Goal: Information Seeking & Learning: Learn about a topic

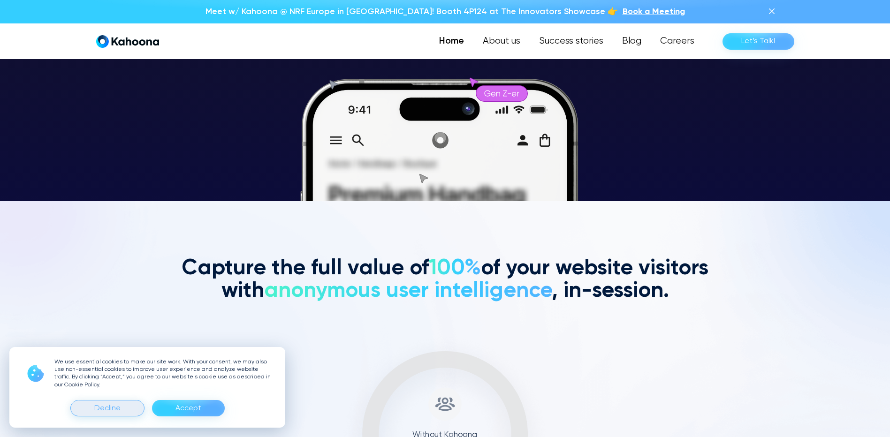
click at [122, 413] on div "Decline" at bounding box center [107, 408] width 74 height 16
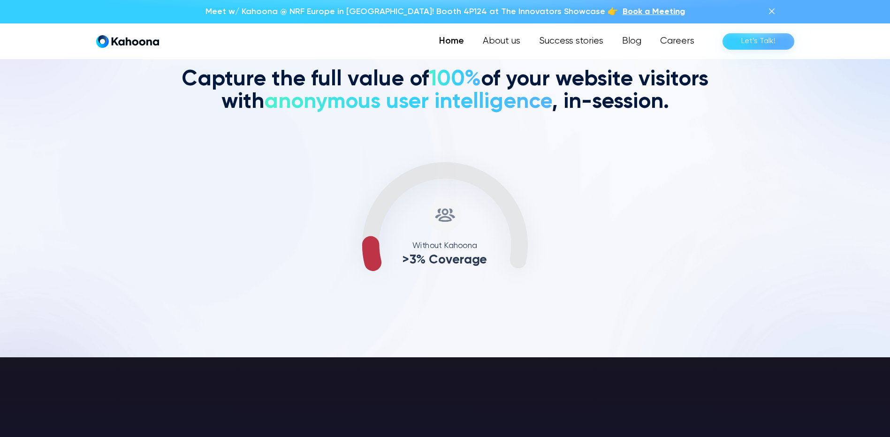
scroll to position [426, 0]
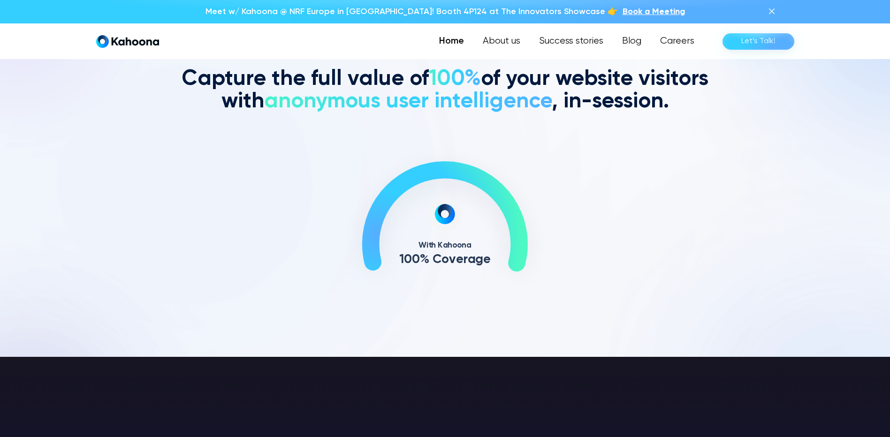
click at [774, 8] on img at bounding box center [771, 11] width 11 height 11
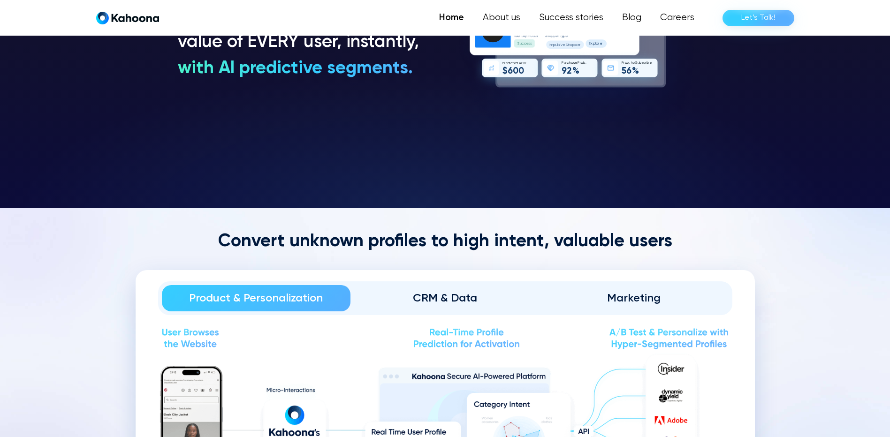
scroll to position [936, 0]
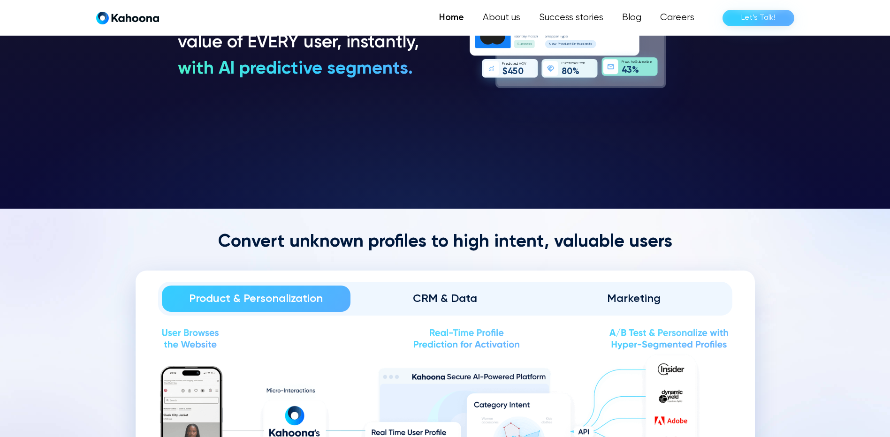
click at [638, 298] on div "Marketing" at bounding box center [634, 298] width 163 height 15
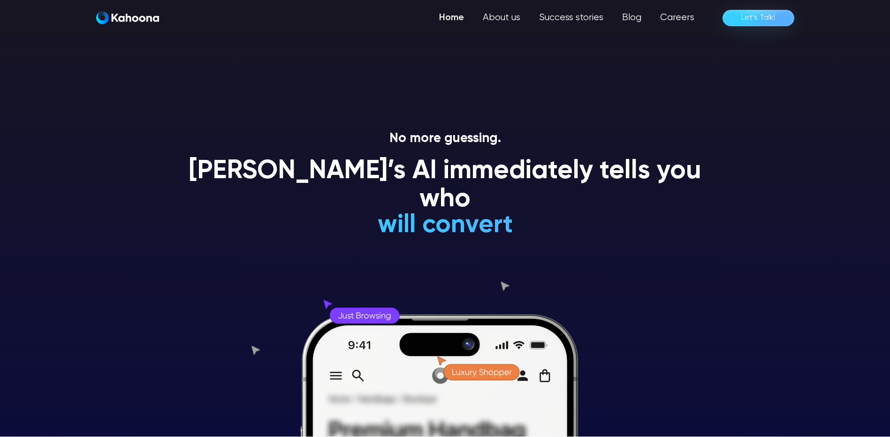
scroll to position [0, 0]
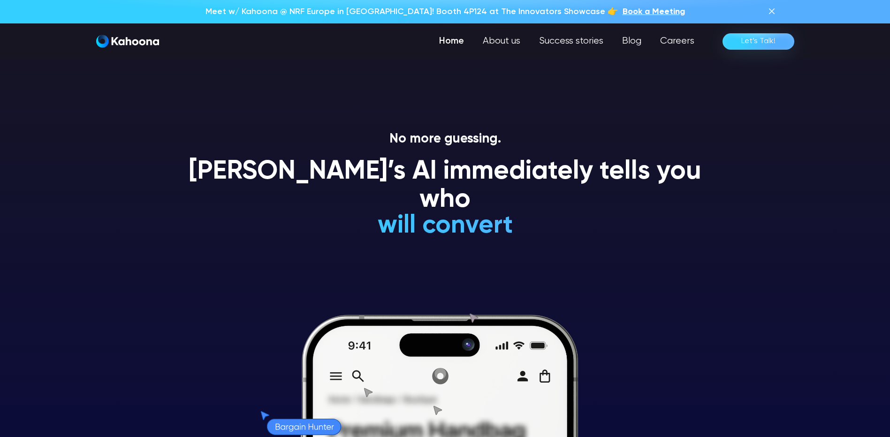
click at [775, 8] on img at bounding box center [771, 11] width 11 height 11
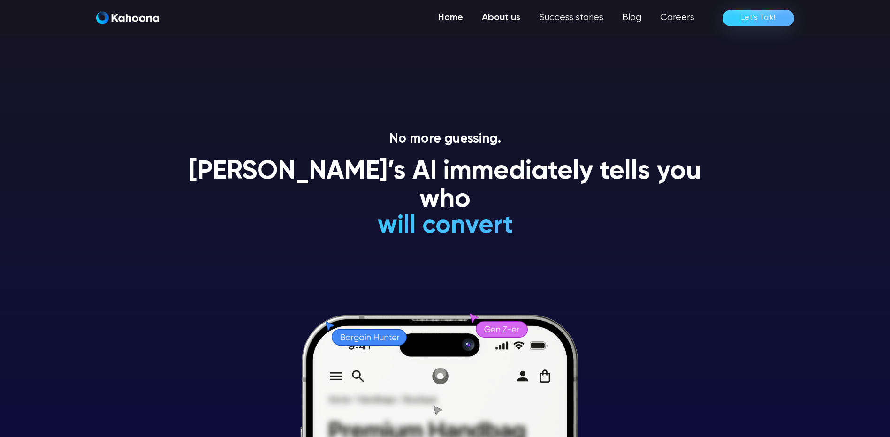
click at [513, 18] on link "About us" at bounding box center [501, 17] width 57 height 19
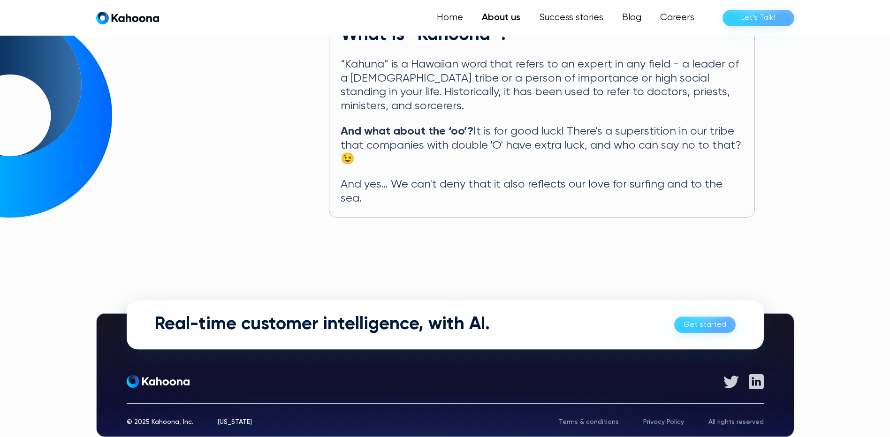
scroll to position [502, 0]
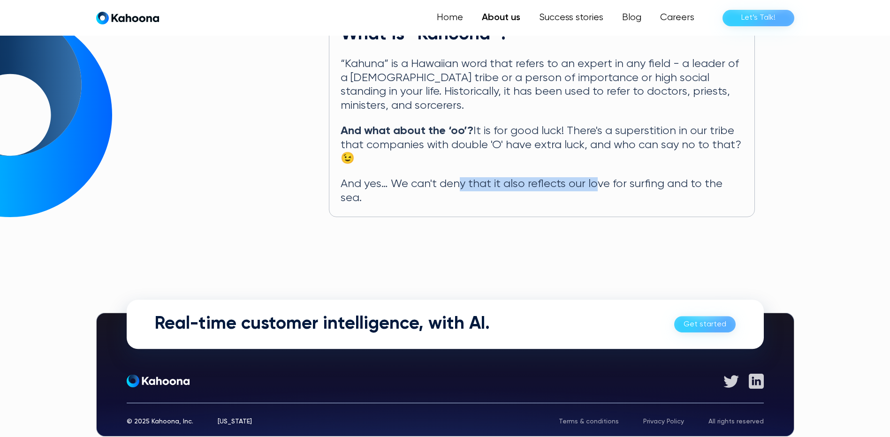
drag, startPoint x: 458, startPoint y: 174, endPoint x: 596, endPoint y: 173, distance: 138.4
click at [596, 177] on p "And yes… We can't deny that it also reflects our love for surfing and to the se…" at bounding box center [542, 191] width 403 height 28
drag, startPoint x: 596, startPoint y: 173, endPoint x: 635, endPoint y: 248, distance: 84.8
click at [226, 419] on div "[US_STATE]" at bounding box center [235, 422] width 34 height 7
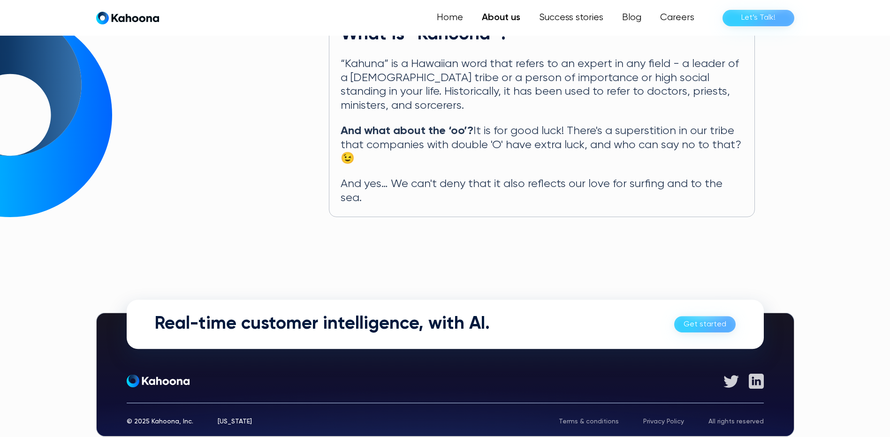
click at [590, 419] on div "Terms & conditions" at bounding box center [589, 422] width 60 height 7
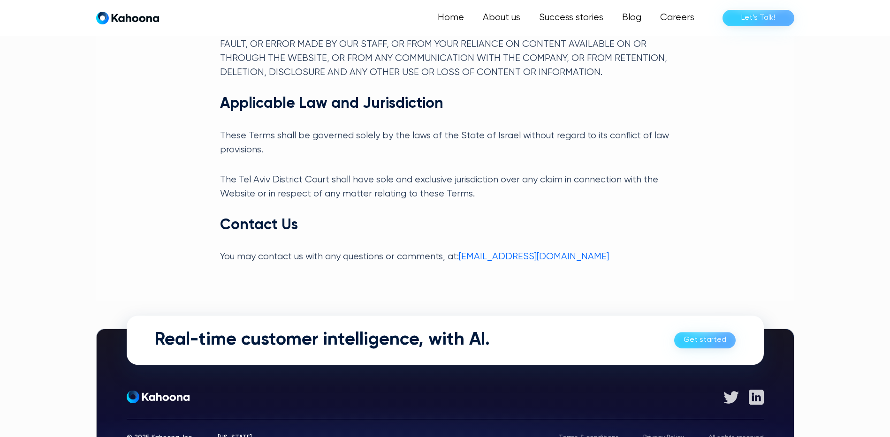
scroll to position [2307, 0]
click at [651, 434] on div "Privacy Policy" at bounding box center [663, 437] width 41 height 7
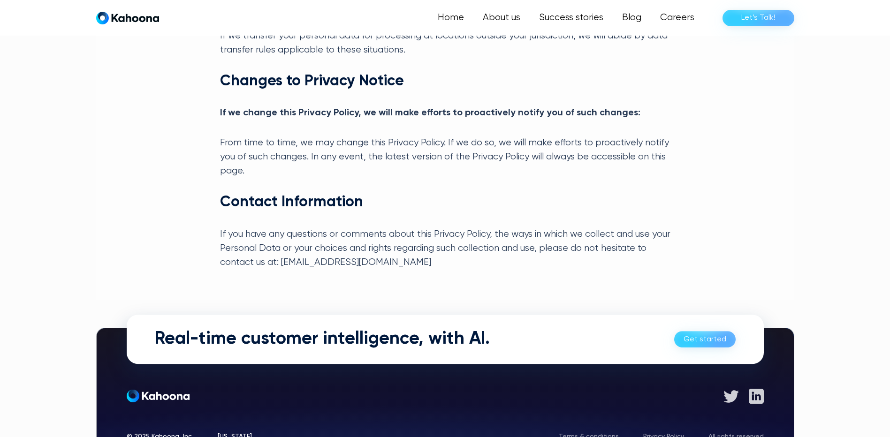
scroll to position [1592, 0]
